Goal: Navigation & Orientation: Find specific page/section

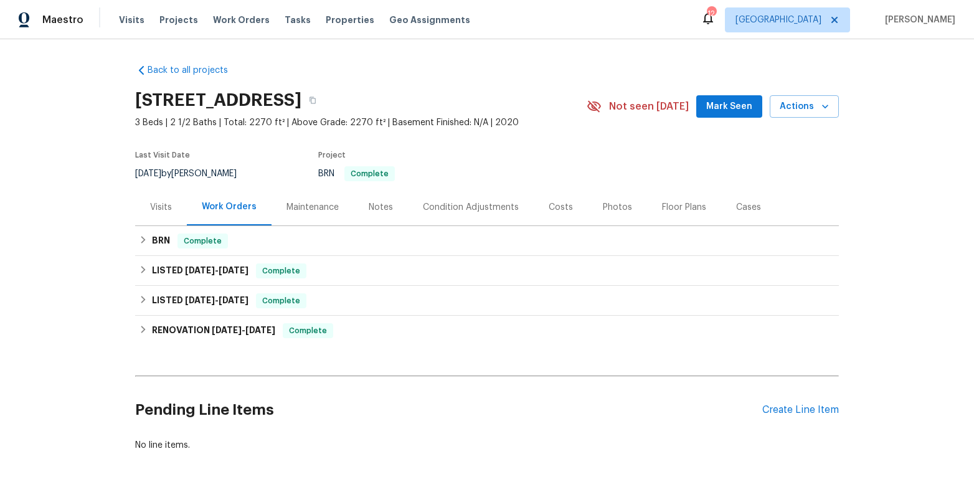
click at [390, 207] on div "Notes" at bounding box center [381, 207] width 54 height 37
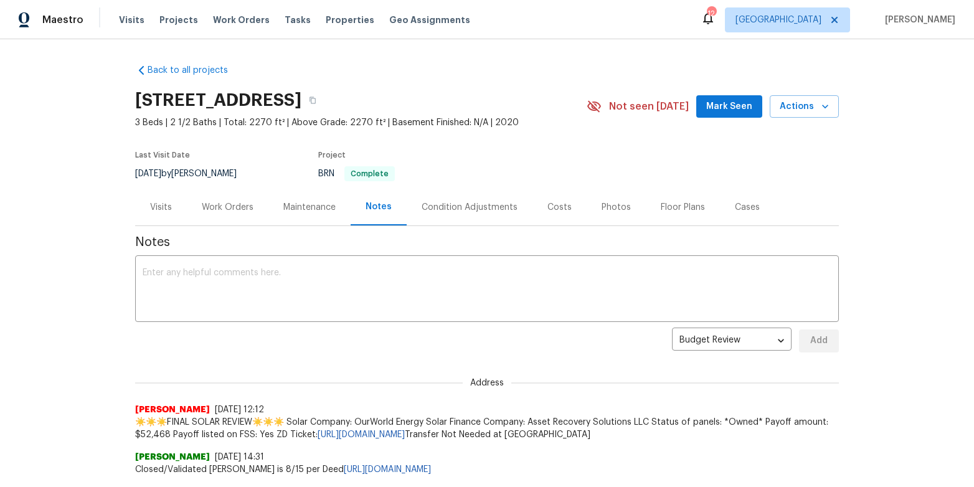
click at [471, 205] on div "Condition Adjustments" at bounding box center [469, 207] width 96 height 12
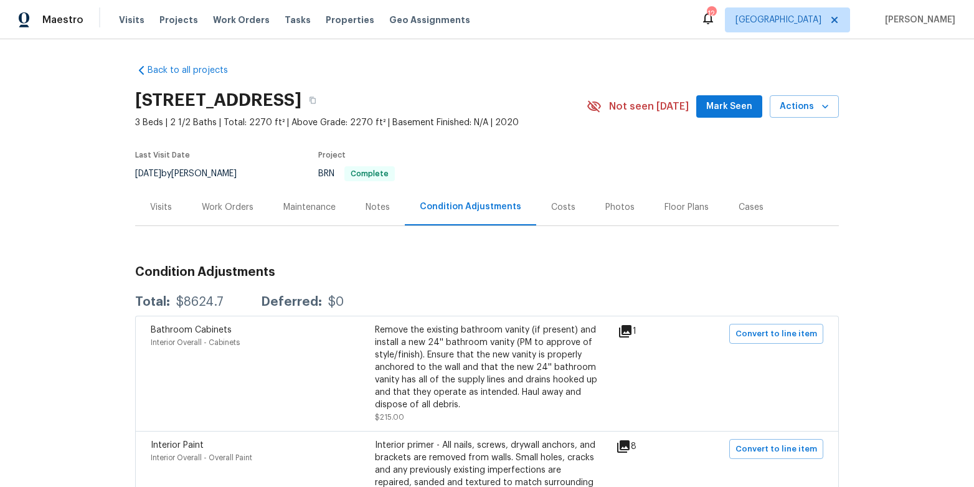
click at [563, 207] on div "Costs" at bounding box center [563, 207] width 24 height 12
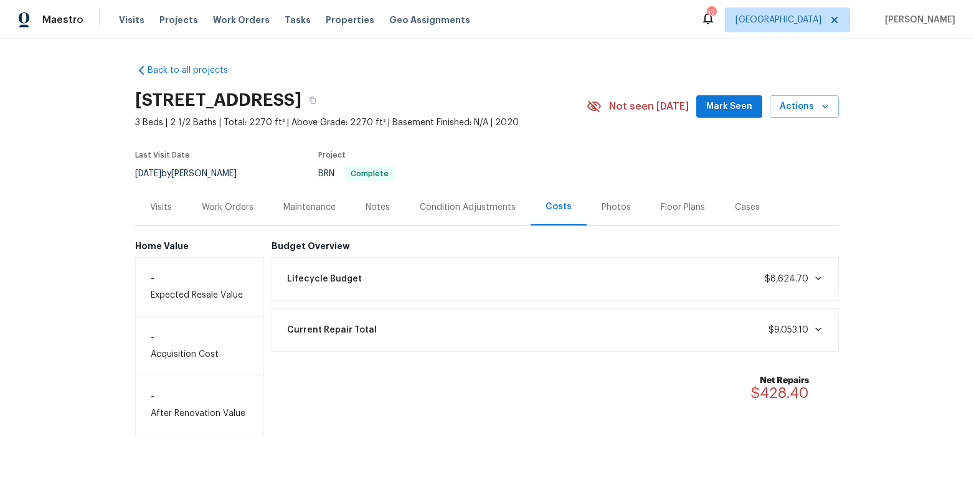
click at [612, 205] on div "Photos" at bounding box center [615, 207] width 29 height 12
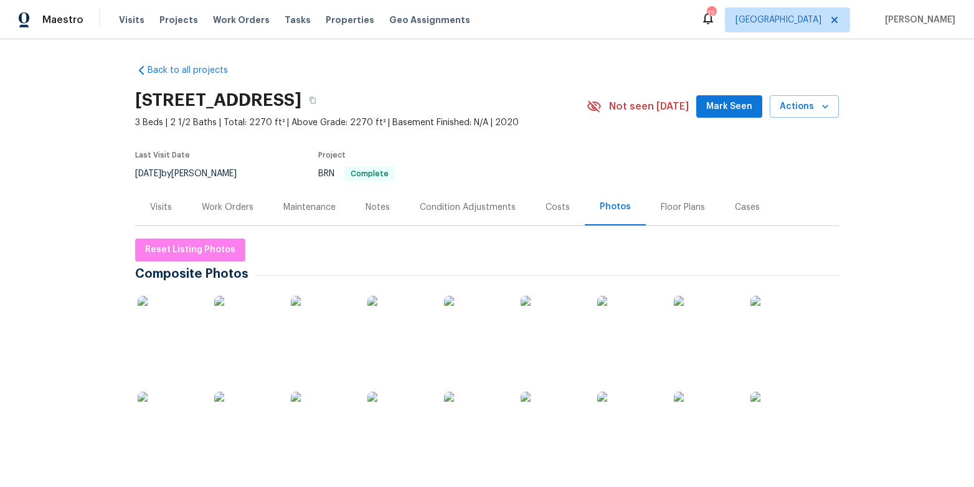
click at [666, 208] on div "Floor Plans" at bounding box center [682, 207] width 44 height 12
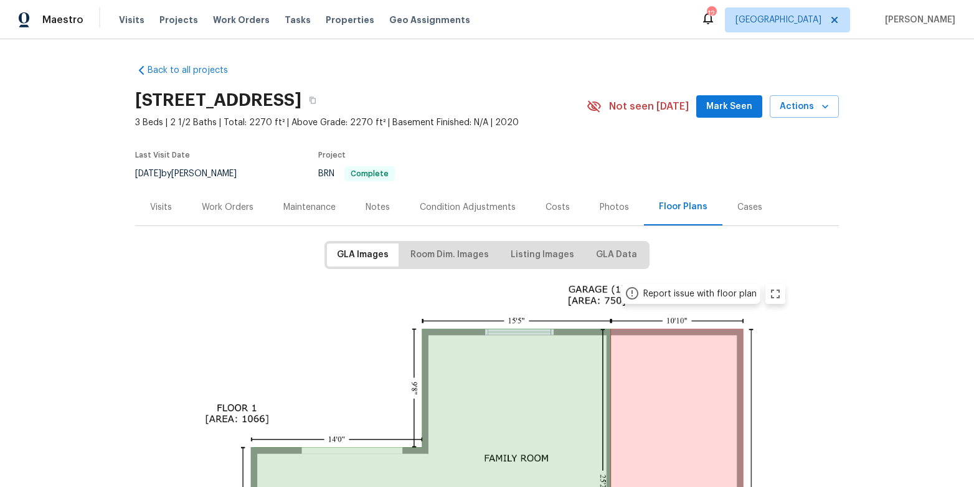
click at [164, 206] on div "Visits" at bounding box center [161, 207] width 22 height 12
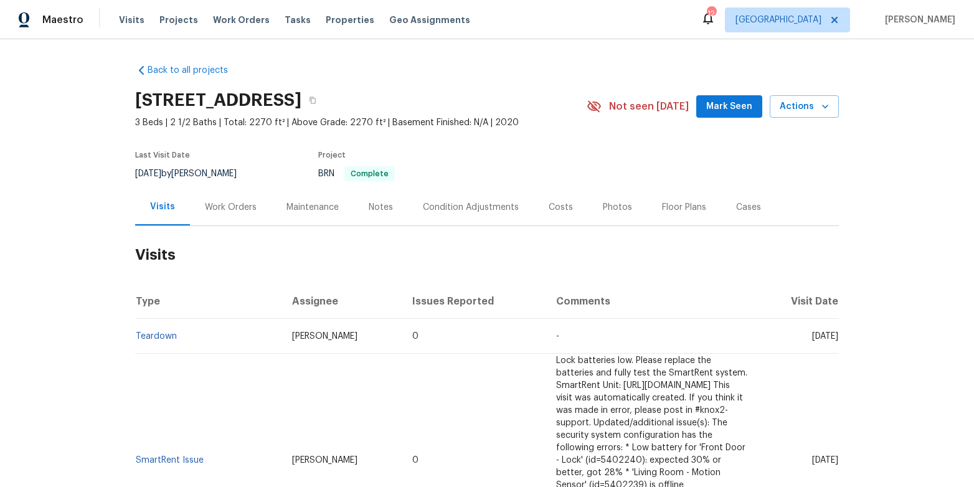
click at [219, 208] on div "Work Orders" at bounding box center [231, 207] width 52 height 12
